Goal: Book appointment/travel/reservation

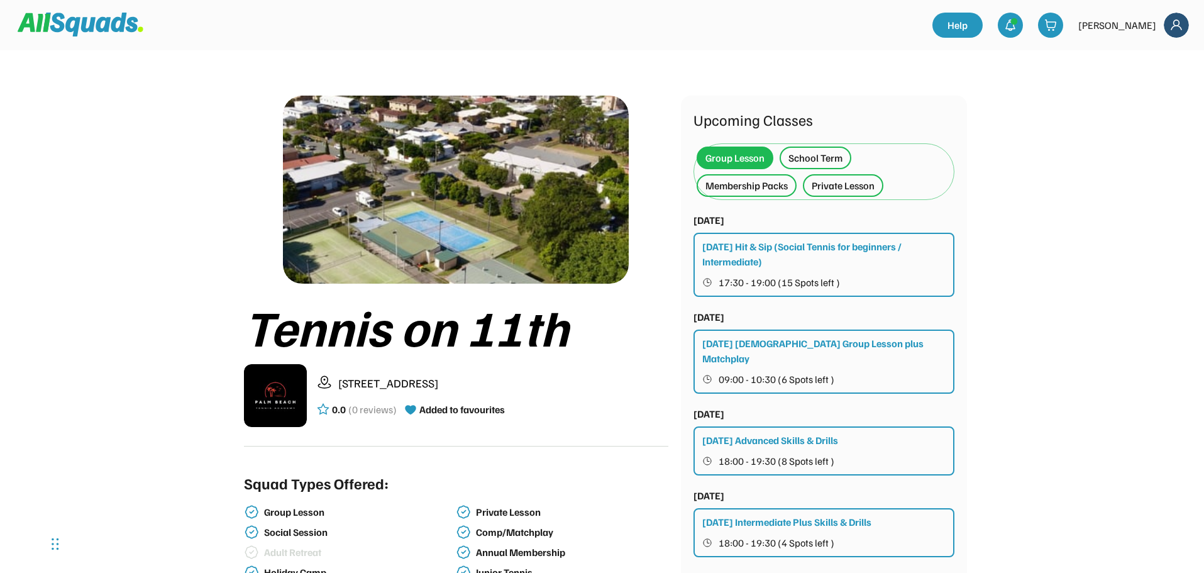
click at [1175, 33] on img at bounding box center [1175, 25] width 25 height 25
click at [1156, 62] on link "Profile" at bounding box center [1159, 55] width 74 height 25
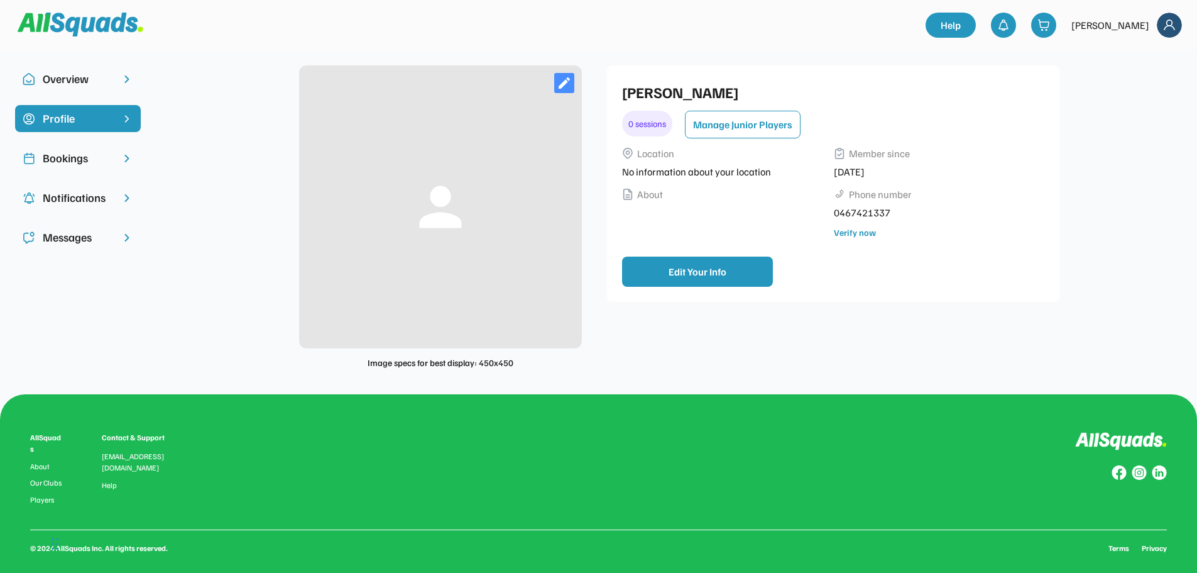
click at [83, 153] on div "Bookings" at bounding box center [78, 158] width 70 height 17
